Goal: Task Accomplishment & Management: Manage account settings

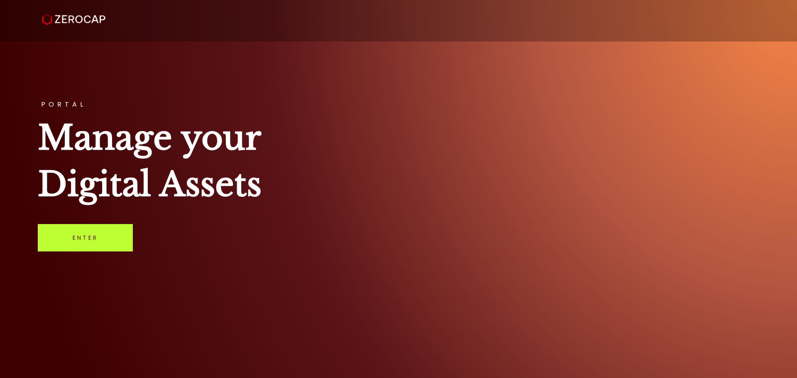
click at [114, 238] on link "Enter" at bounding box center [85, 237] width 95 height 27
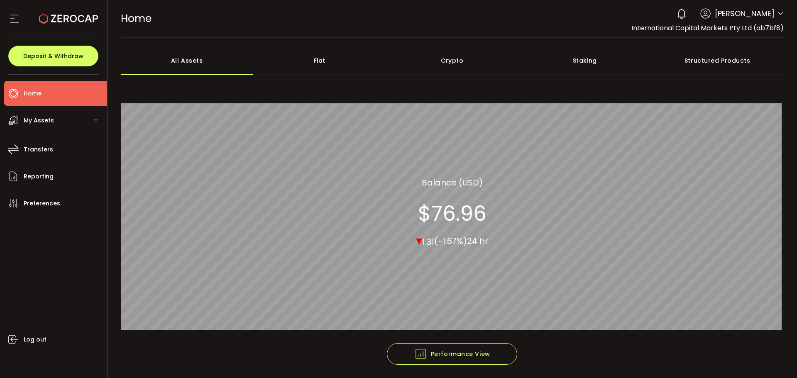
click at [774, 14] on div "0 Ramel Puri" at bounding box center [728, 14] width 111 height 18
click at [777, 12] on icon at bounding box center [780, 13] width 7 height 7
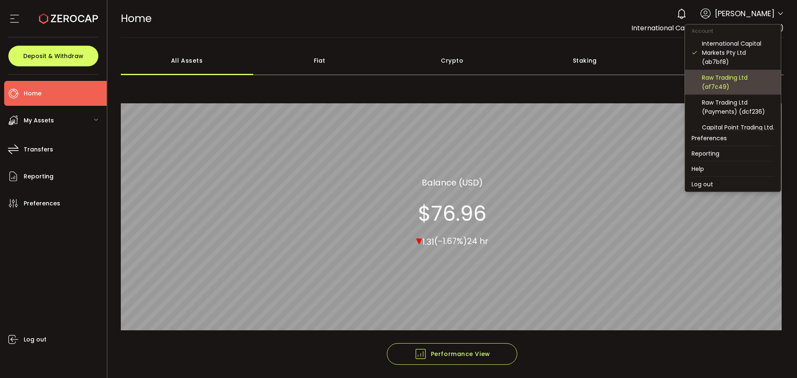
click at [722, 77] on div "Raw Trading Ltd (af7c49)" at bounding box center [738, 82] width 72 height 18
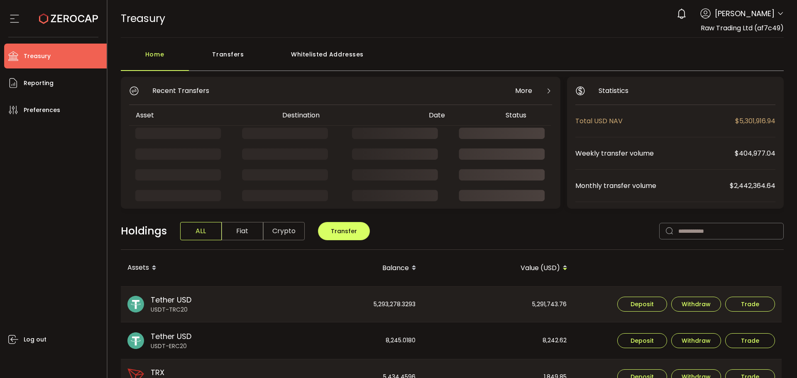
click at [228, 54] on div "Transfers" at bounding box center [228, 58] width 79 height 25
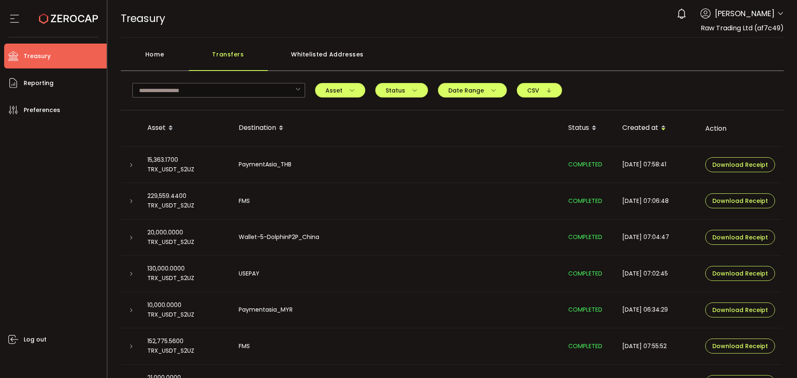
click at [161, 53] on div "Home" at bounding box center [155, 58] width 68 height 25
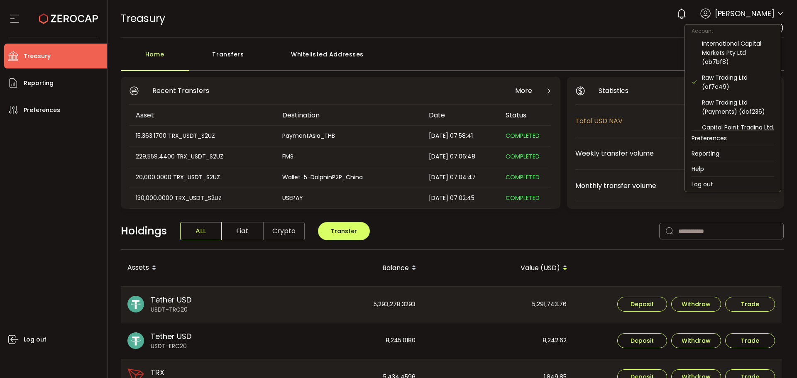
click at [777, 11] on icon at bounding box center [780, 13] width 7 height 7
click at [721, 100] on div "Raw Trading Ltd (Payments) (dcf236)" at bounding box center [738, 107] width 72 height 18
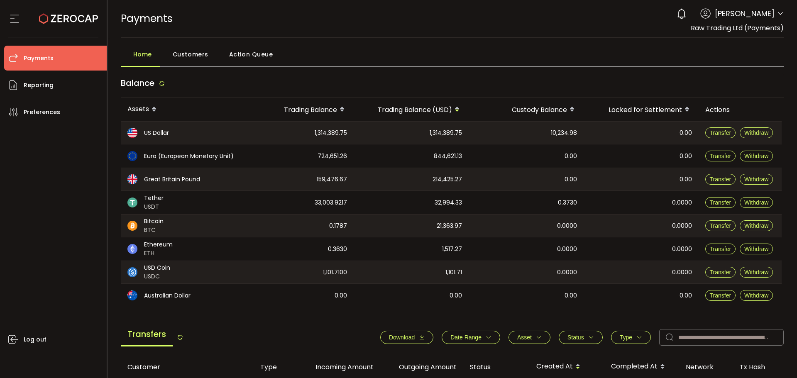
click at [777, 14] on icon at bounding box center [780, 13] width 7 height 7
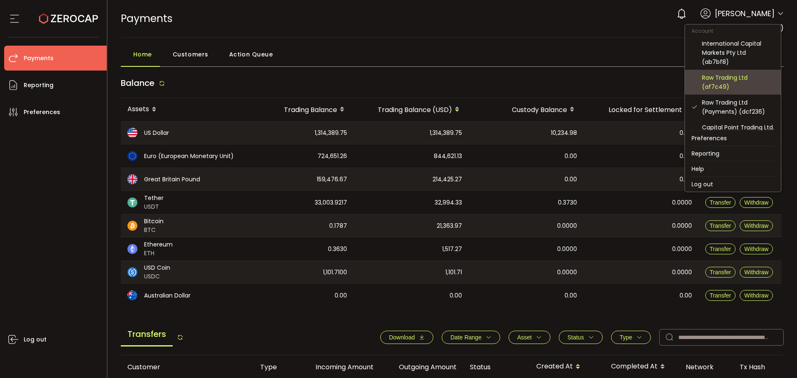
click at [721, 82] on div "Raw Trading Ltd (af7c49)" at bounding box center [738, 82] width 72 height 18
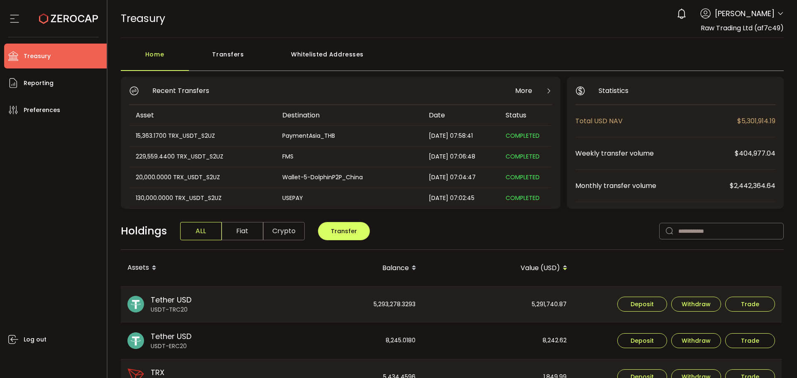
click at [225, 52] on div "Transfers" at bounding box center [228, 58] width 79 height 25
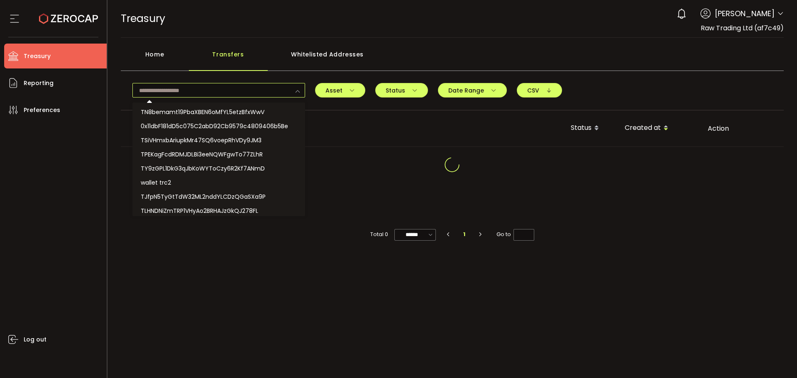
click at [240, 90] on input "text" at bounding box center [218, 90] width 173 height 15
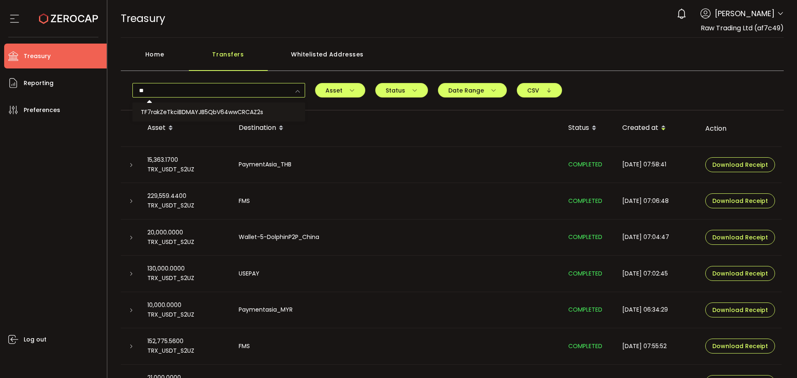
type input "*"
